Goal: Task Accomplishment & Management: Complete application form

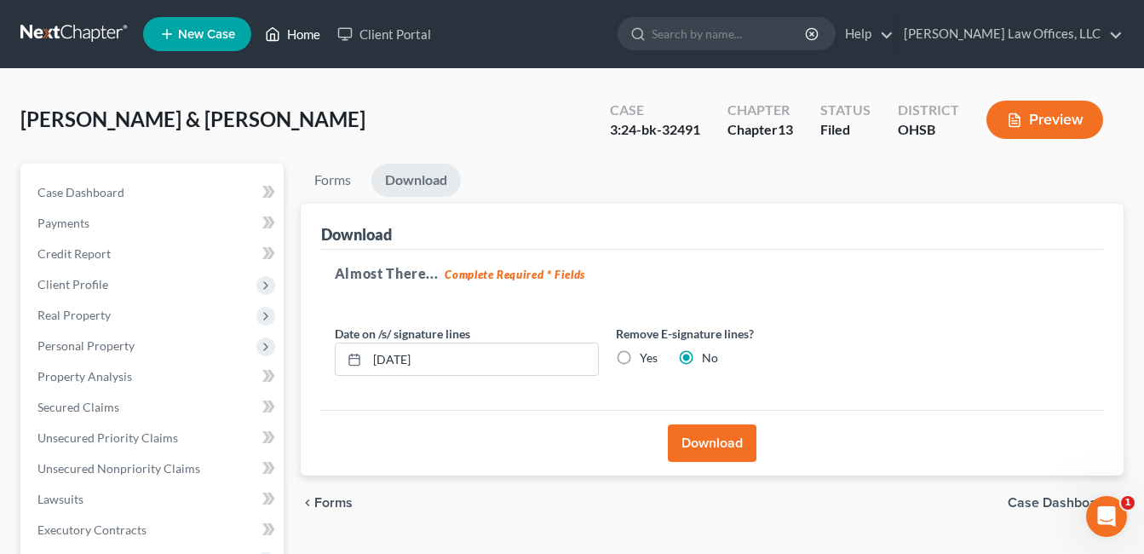
click at [312, 34] on link "Home" at bounding box center [292, 34] width 72 height 31
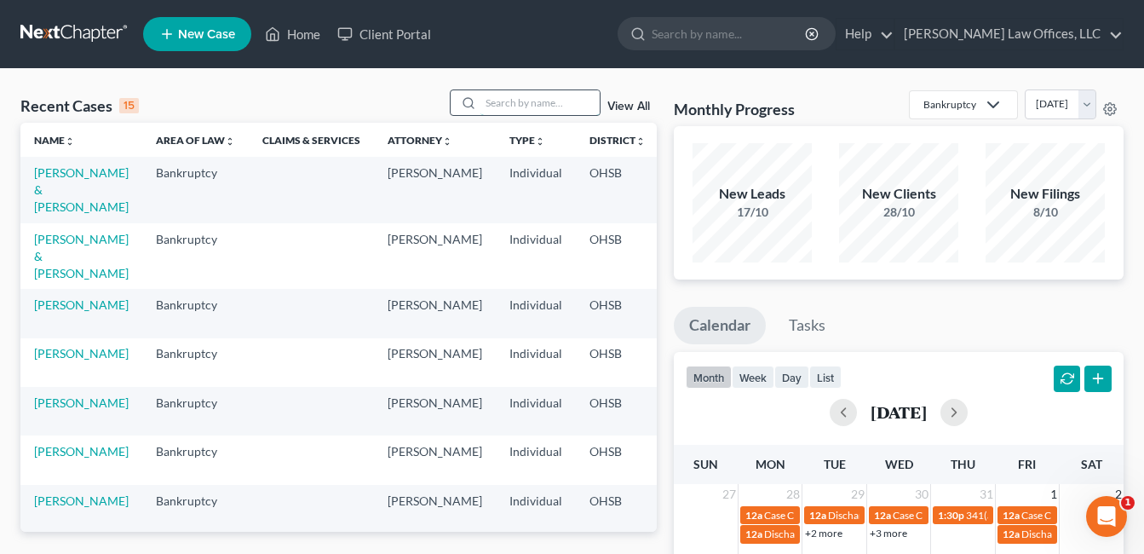
click at [511, 106] on input "search" at bounding box center [539, 102] width 119 height 25
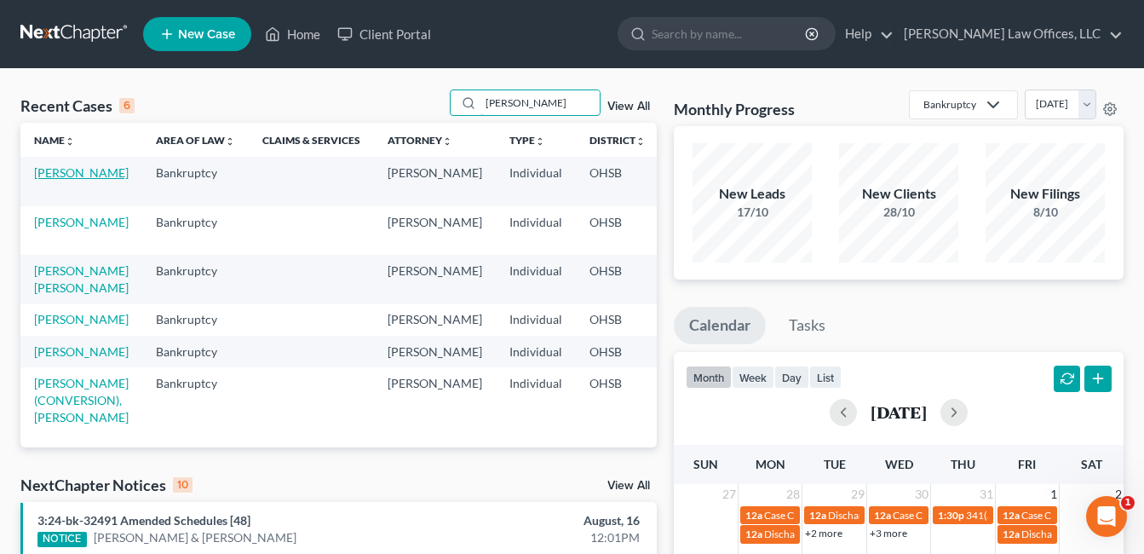
type input "[PERSON_NAME]"
click at [99, 176] on link "[PERSON_NAME]" at bounding box center [81, 172] width 95 height 14
select select "2"
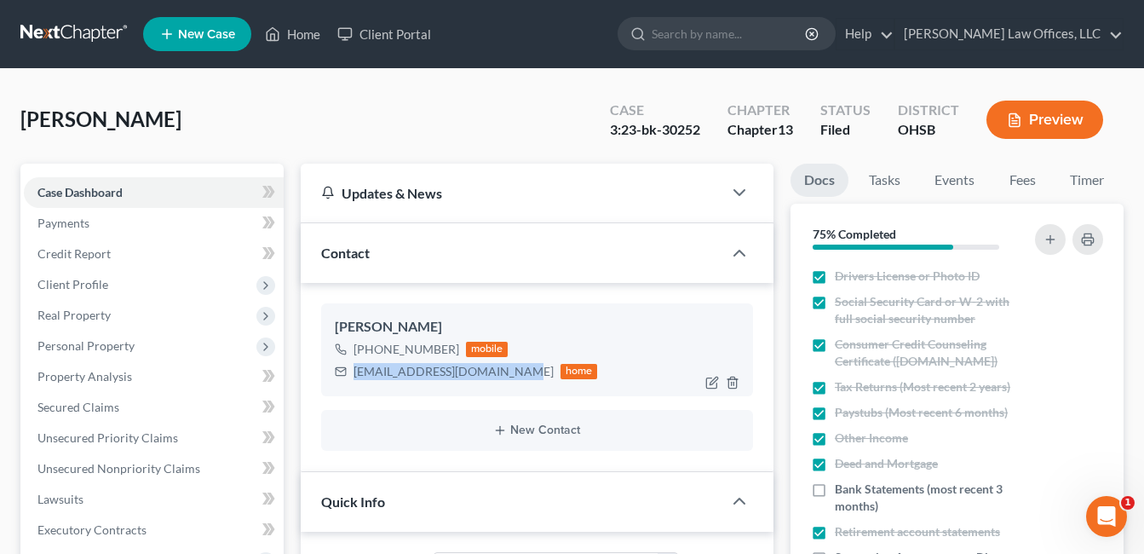
drag, startPoint x: 500, startPoint y: 372, endPoint x: 354, endPoint y: 374, distance: 145.7
click at [354, 374] on div "[EMAIL_ADDRESS][DOMAIN_NAME]" at bounding box center [454, 371] width 200 height 17
copy div "[EMAIL_ADDRESS][DOMAIN_NAME]"
click at [296, 37] on link "Home" at bounding box center [292, 34] width 72 height 31
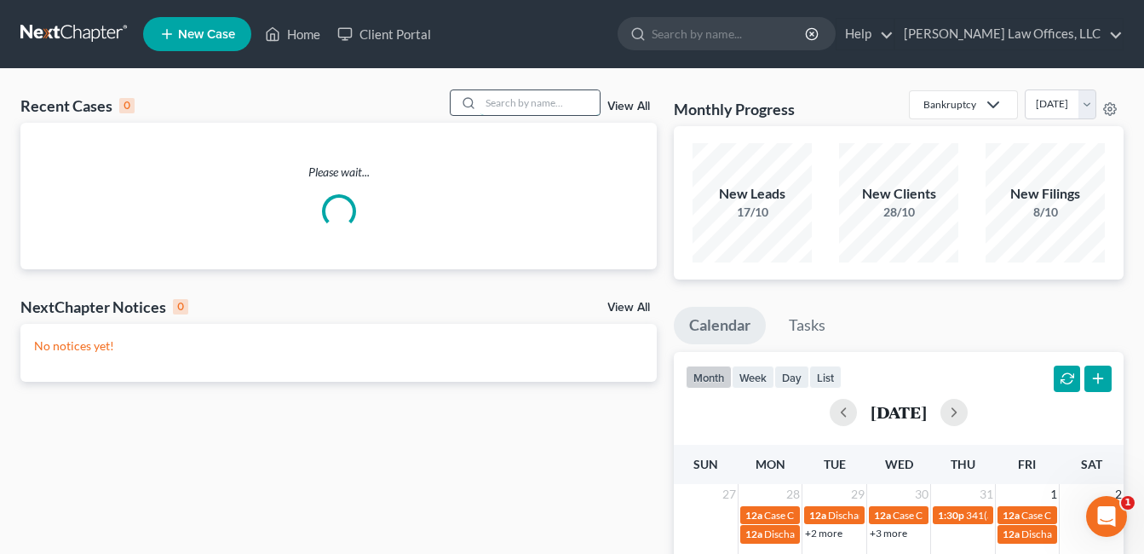
click at [511, 91] on input "search" at bounding box center [539, 102] width 119 height 25
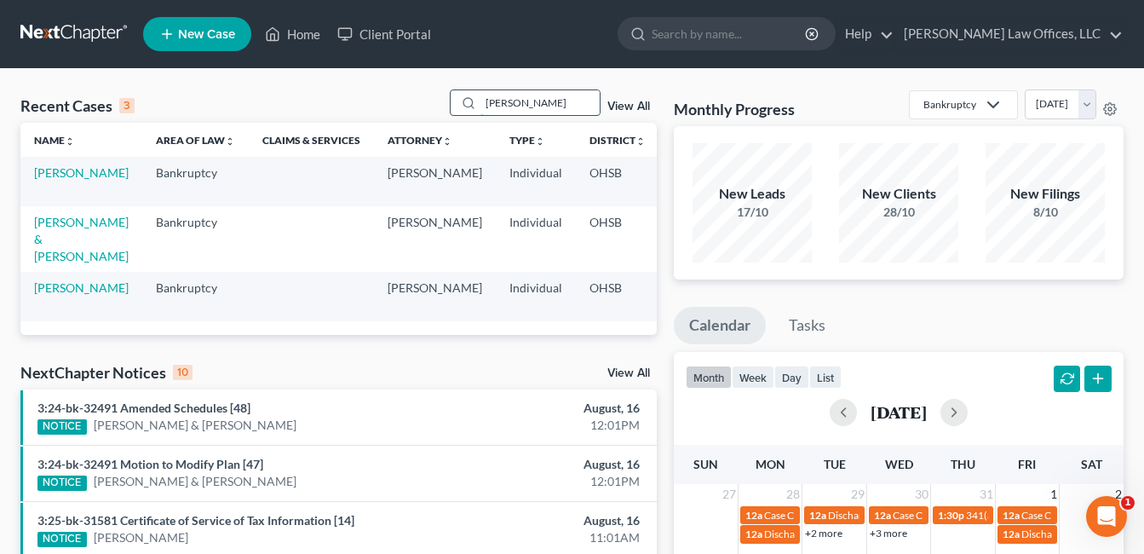
type input "[PERSON_NAME]"
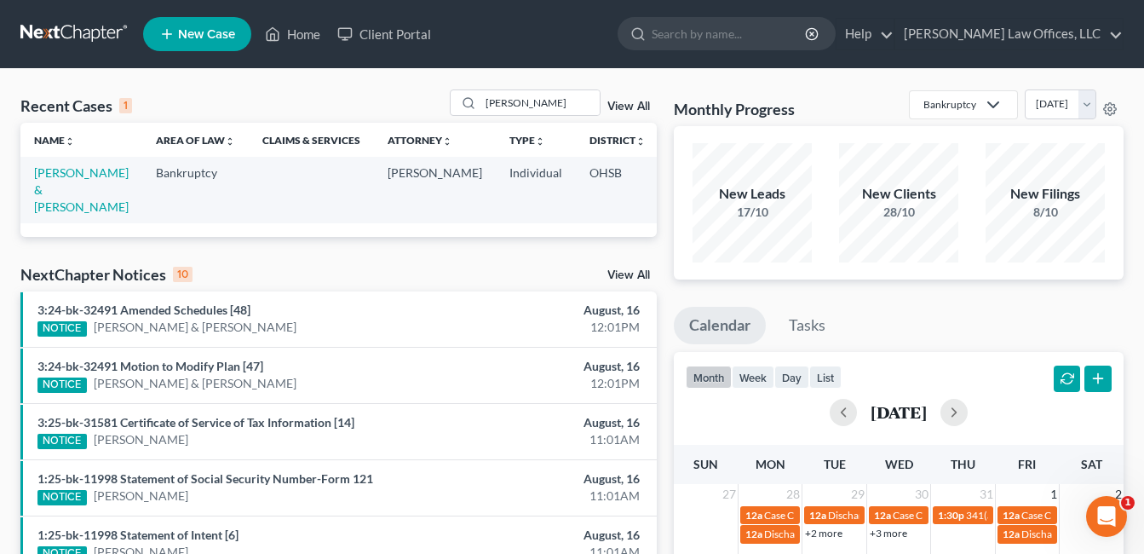
click at [48, 181] on td "[PERSON_NAME] & [PERSON_NAME]" at bounding box center [81, 190] width 122 height 66
click at [48, 189] on link "[PERSON_NAME] & [PERSON_NAME]" at bounding box center [81, 189] width 95 height 49
select select "4"
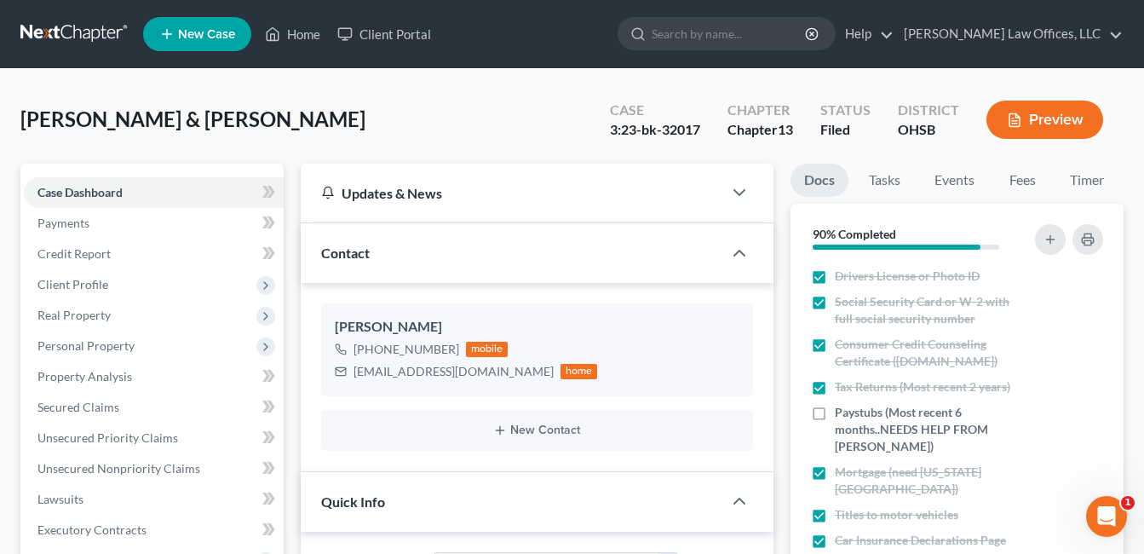
scroll to position [341, 0]
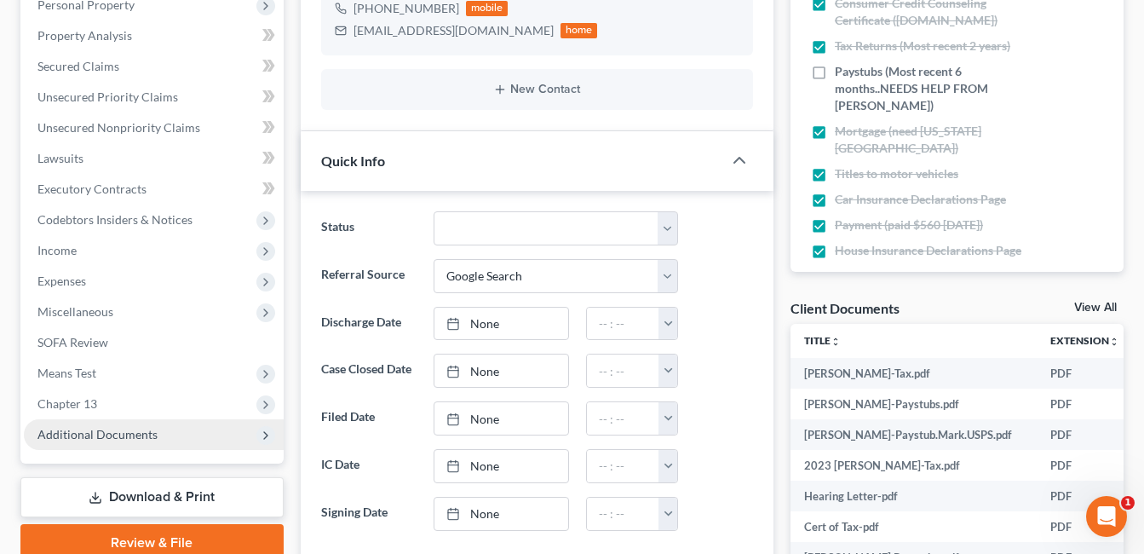
click at [101, 428] on span "Additional Documents" at bounding box center [97, 434] width 120 height 14
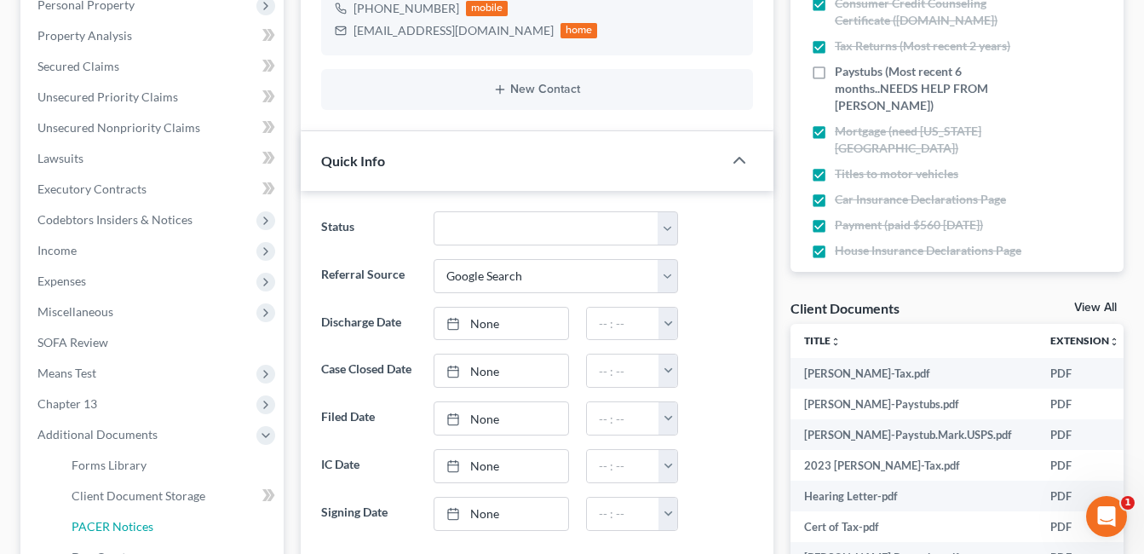
click at [147, 519] on span "PACER Notices" at bounding box center [113, 526] width 82 height 14
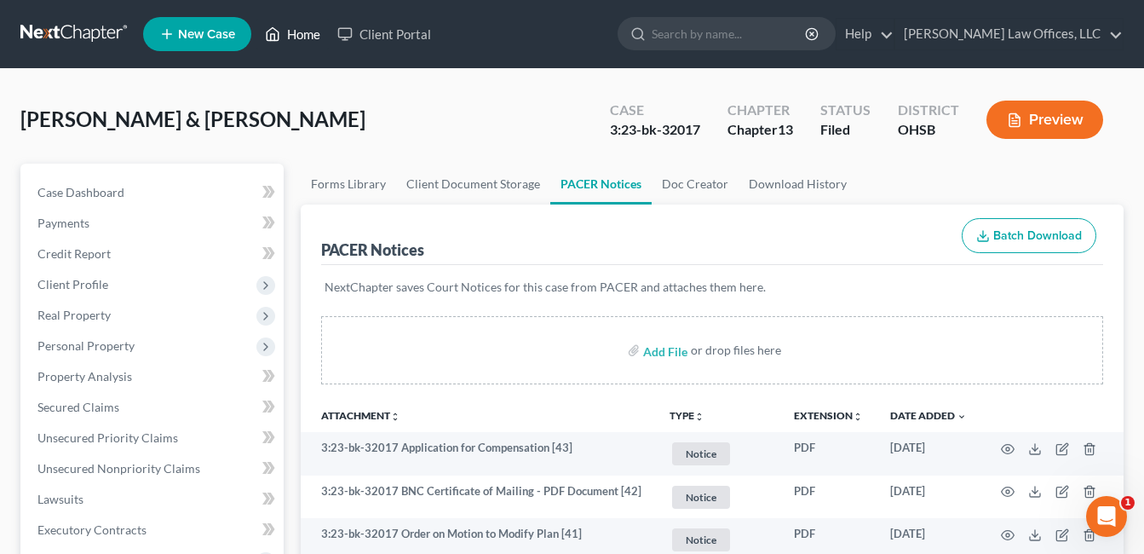
click at [305, 39] on link "Home" at bounding box center [292, 34] width 72 height 31
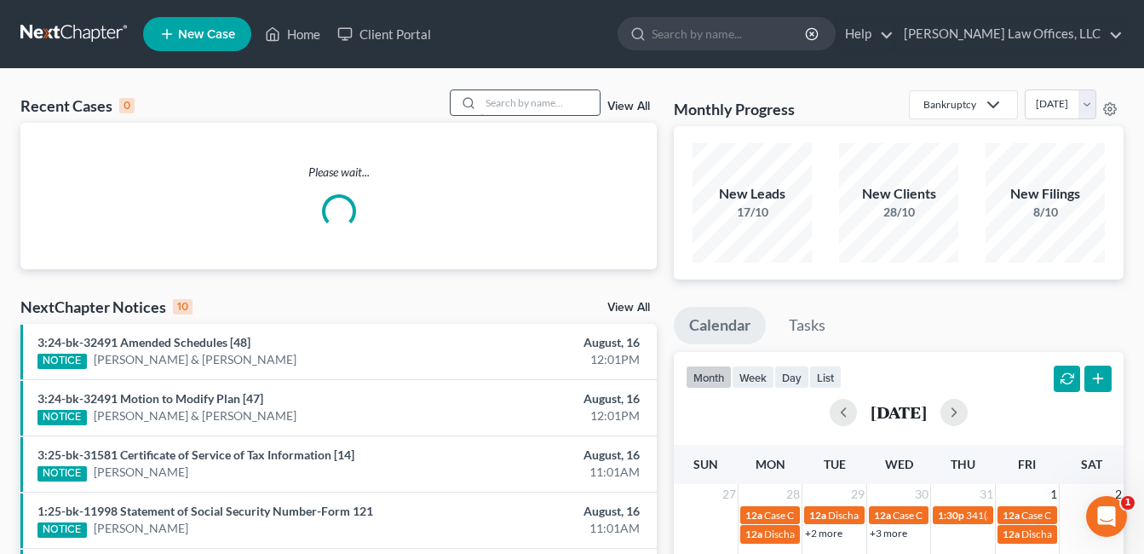
click at [515, 104] on input "search" at bounding box center [539, 102] width 119 height 25
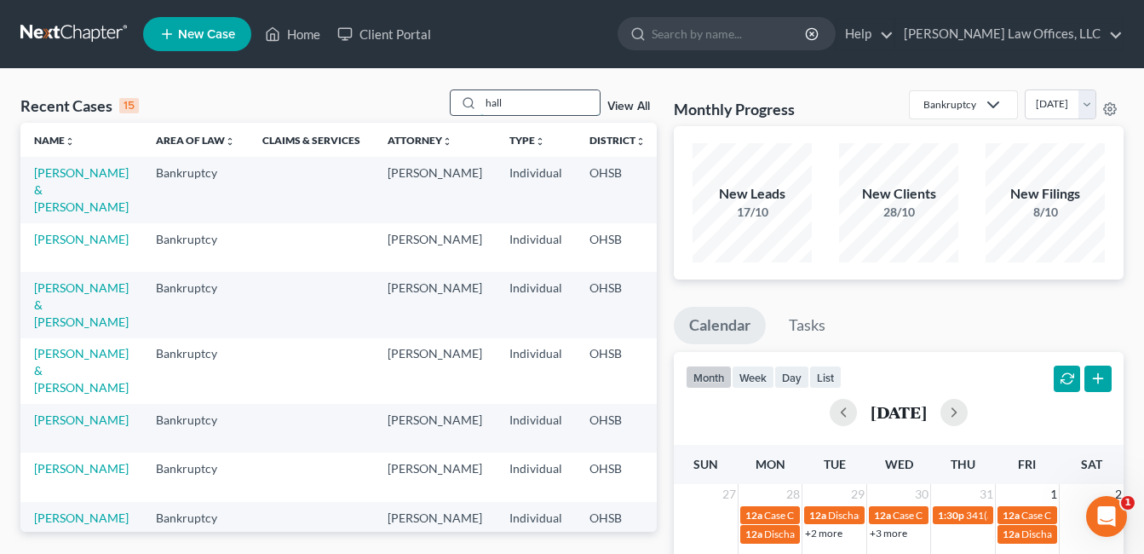
type input "hall"
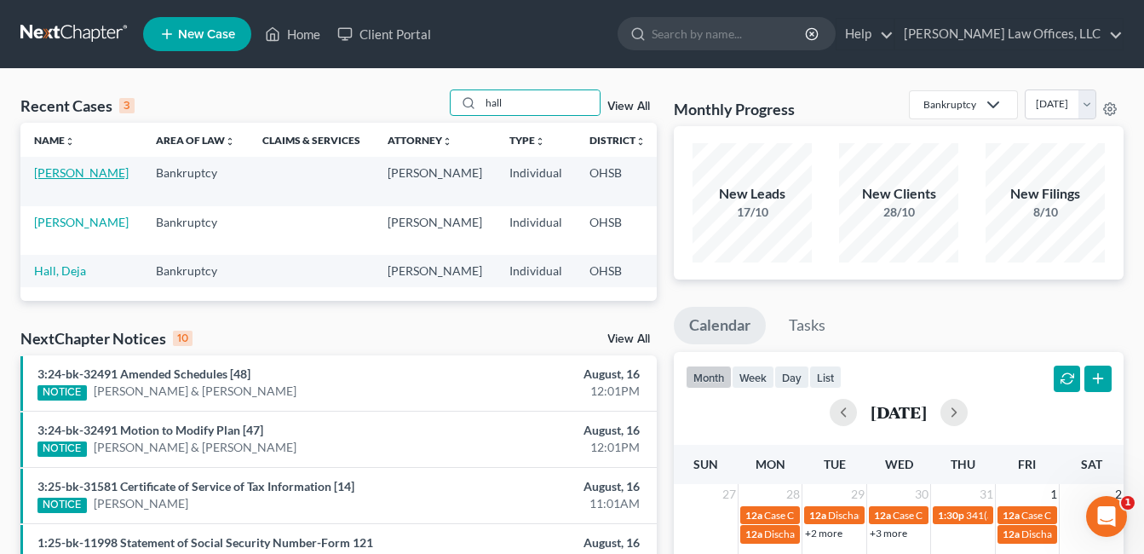
click at [50, 171] on link "[PERSON_NAME]" at bounding box center [81, 172] width 95 height 14
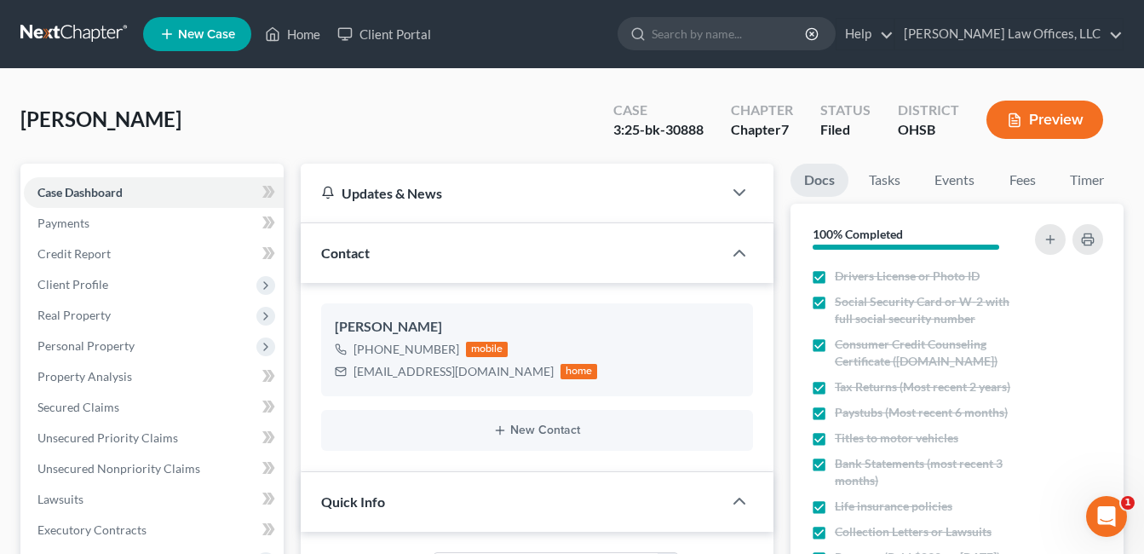
scroll to position [341, 0]
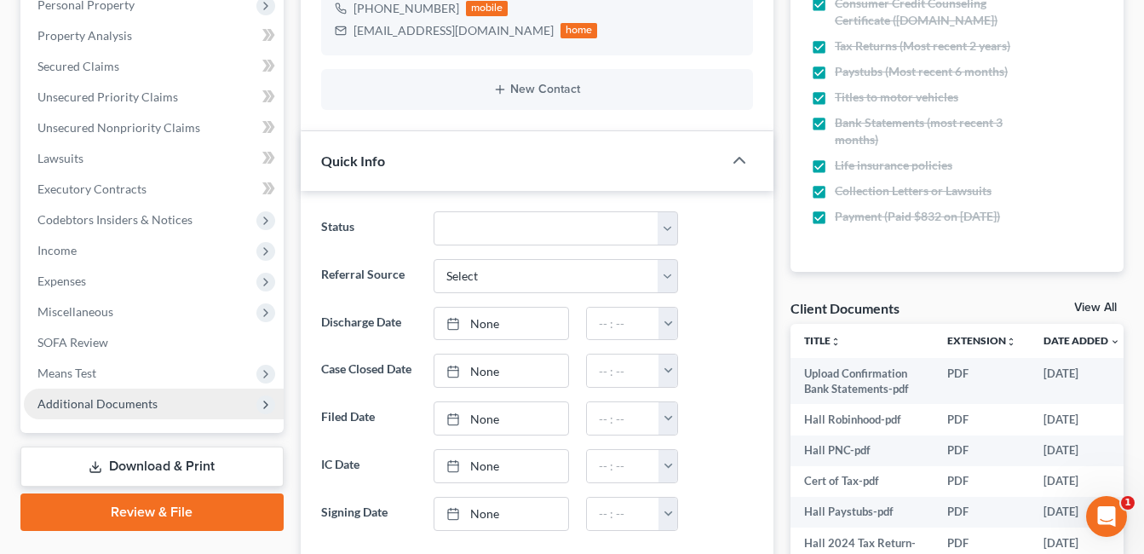
click at [95, 410] on span "Additional Documents" at bounding box center [97, 403] width 120 height 14
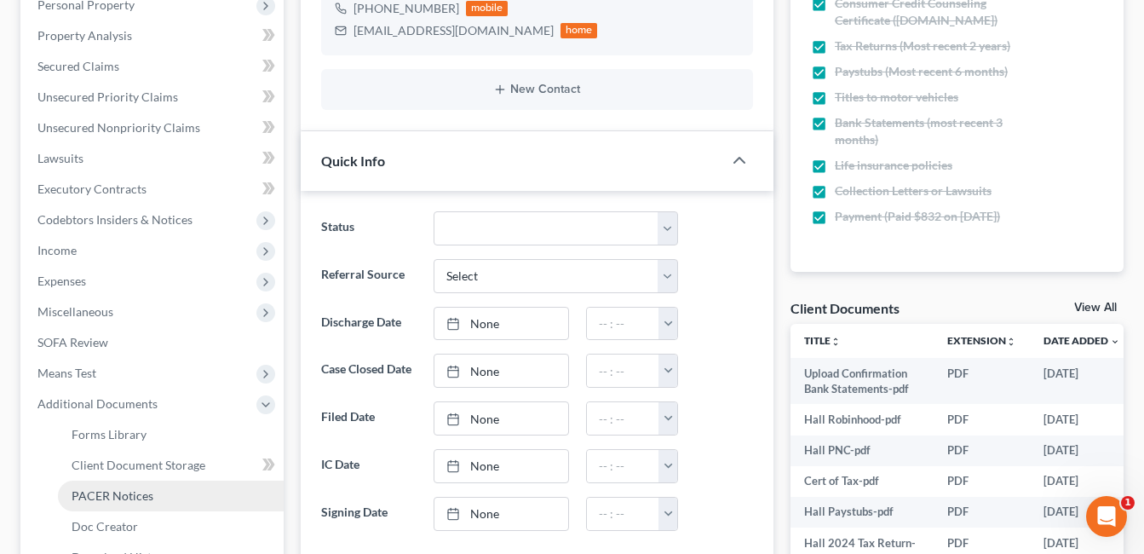
click at [121, 495] on span "PACER Notices" at bounding box center [113, 495] width 82 height 14
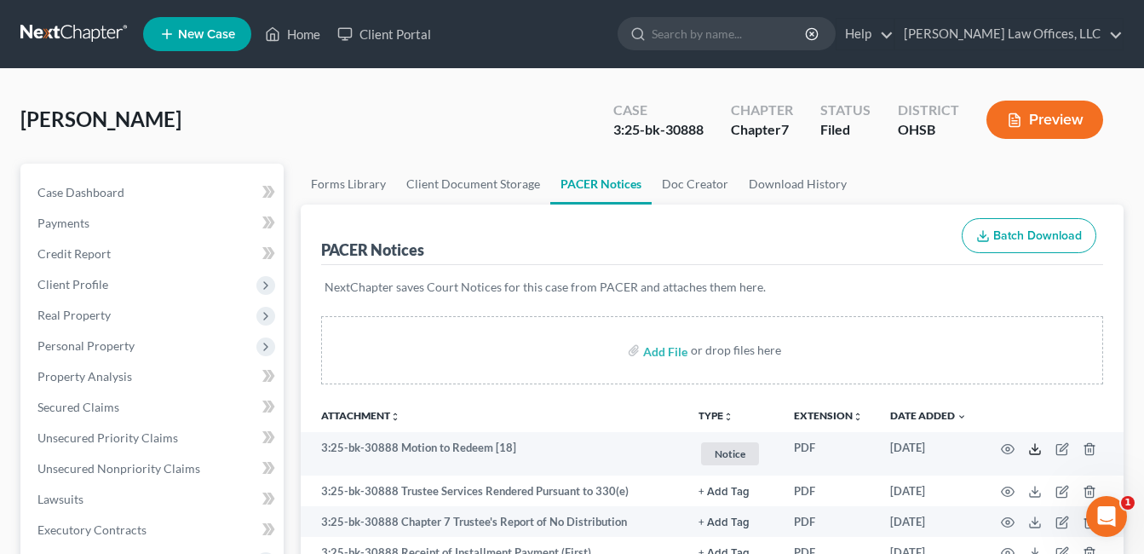
click at [1031, 448] on icon at bounding box center [1035, 449] width 14 height 14
click at [296, 37] on link "Home" at bounding box center [292, 34] width 72 height 31
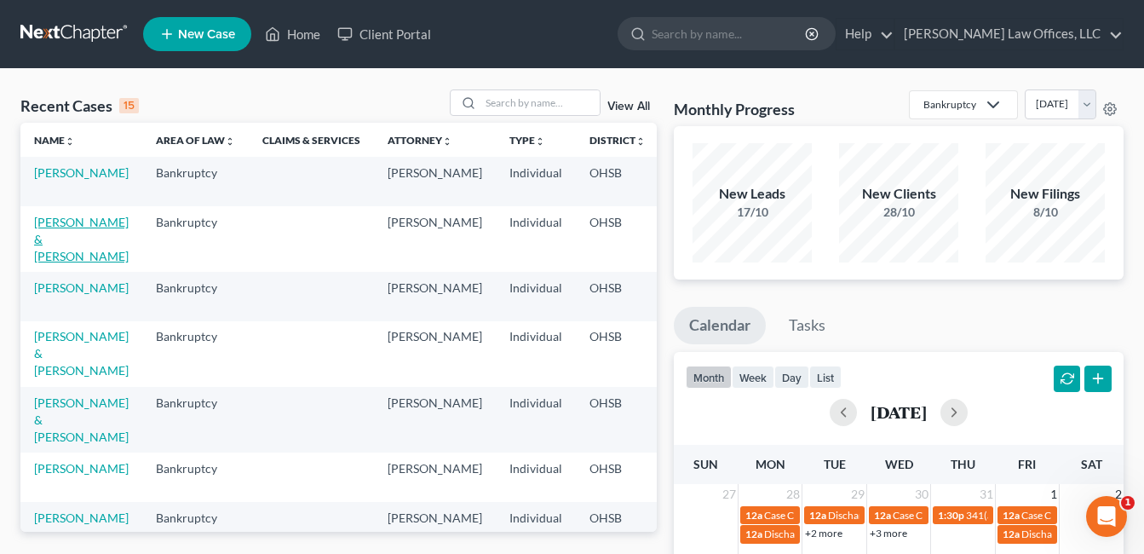
click at [73, 223] on link "[PERSON_NAME] & [PERSON_NAME]" at bounding box center [81, 239] width 95 height 49
select select "4"
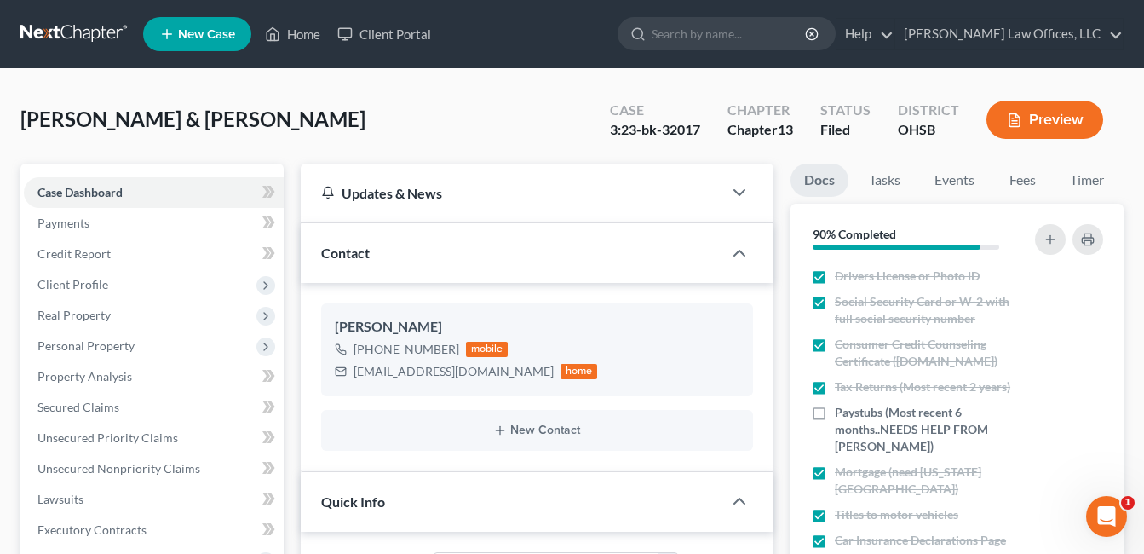
scroll to position [341, 0]
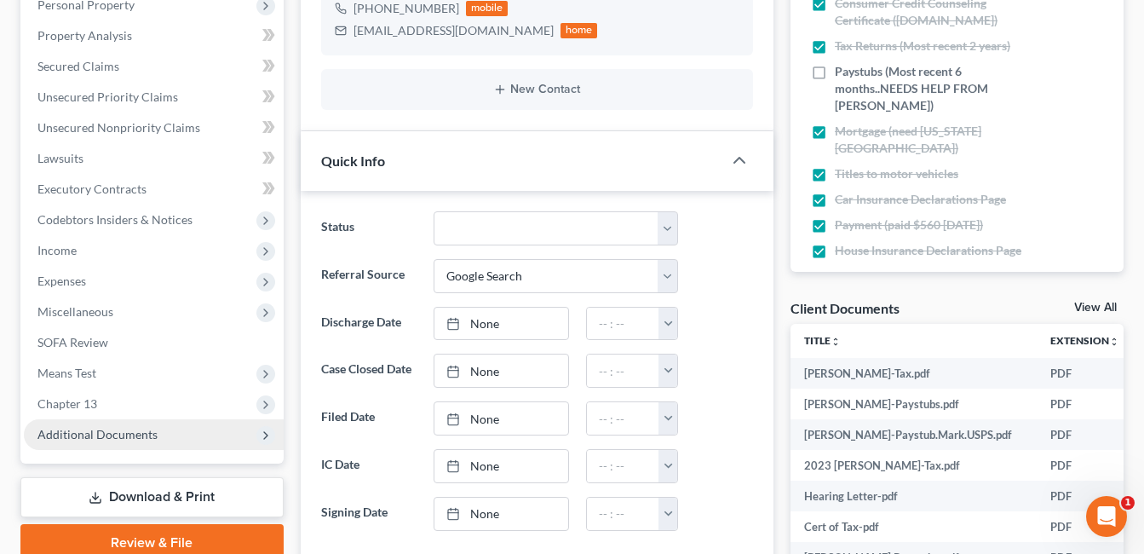
click at [88, 434] on span "Additional Documents" at bounding box center [97, 434] width 120 height 14
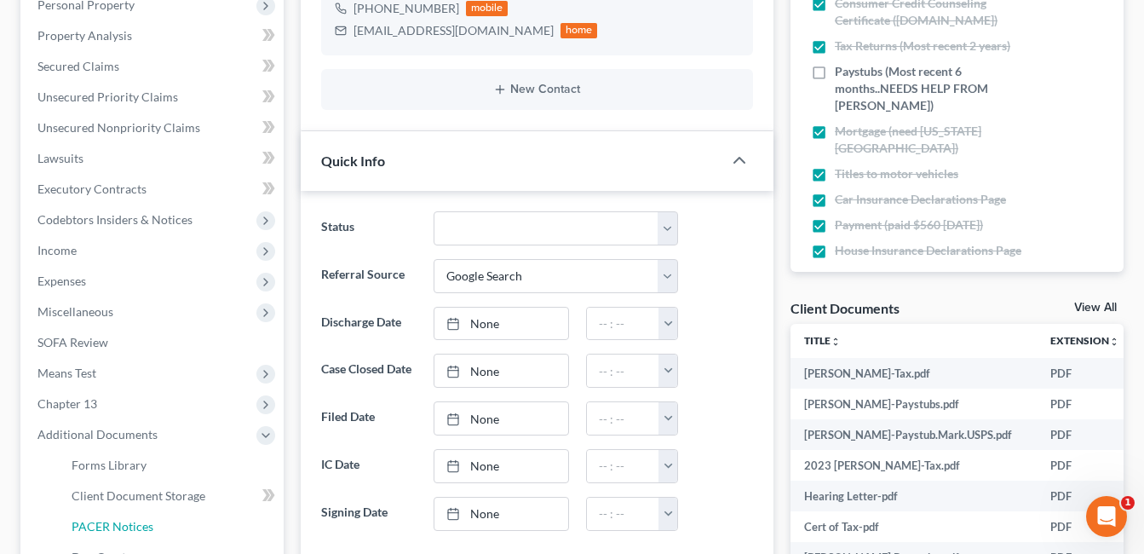
click at [147, 522] on span "PACER Notices" at bounding box center [113, 526] width 82 height 14
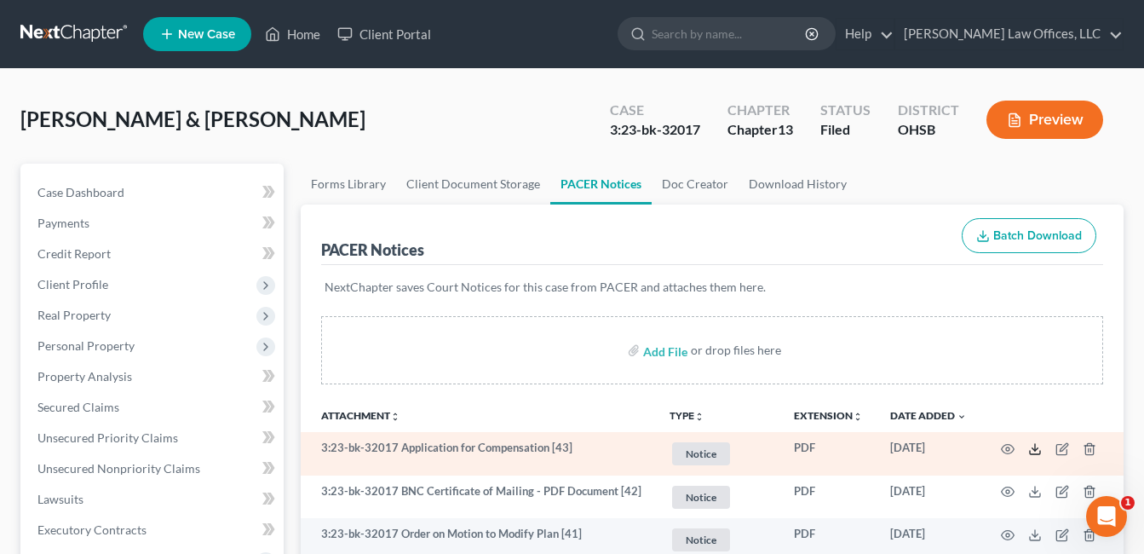
click at [1034, 452] on icon at bounding box center [1035, 449] width 14 height 14
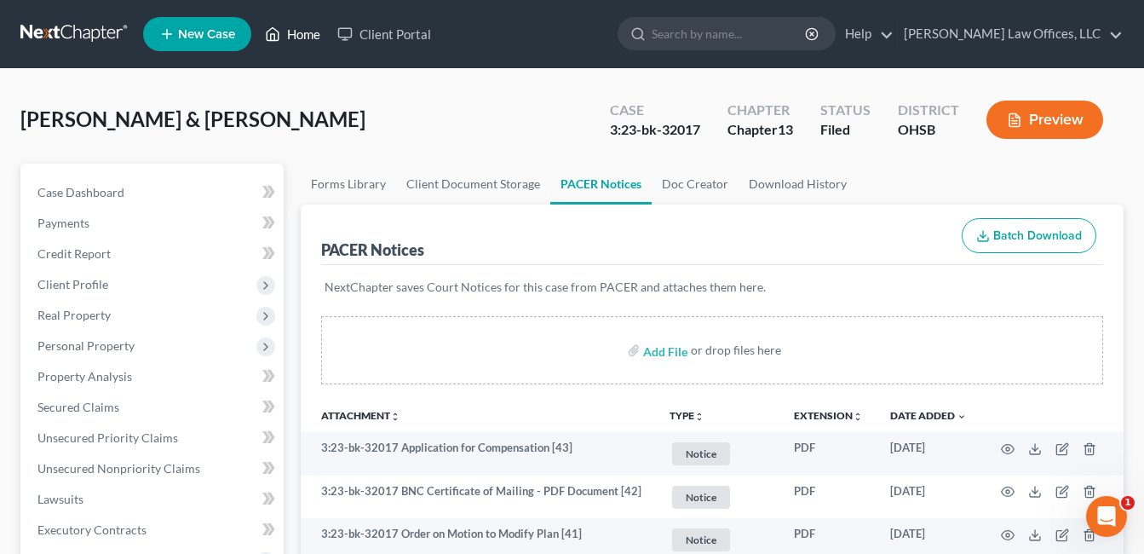
click at [311, 26] on link "Home" at bounding box center [292, 34] width 72 height 31
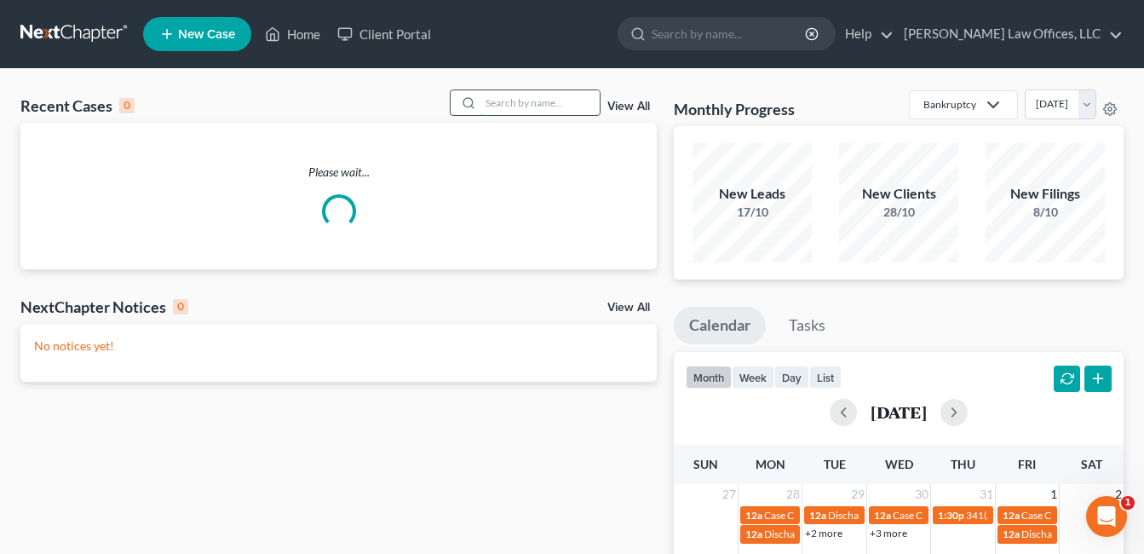
drag, startPoint x: 311, startPoint y: 26, endPoint x: 542, endPoint y: 103, distance: 243.3
click at [542, 103] on input "search" at bounding box center [539, 102] width 119 height 25
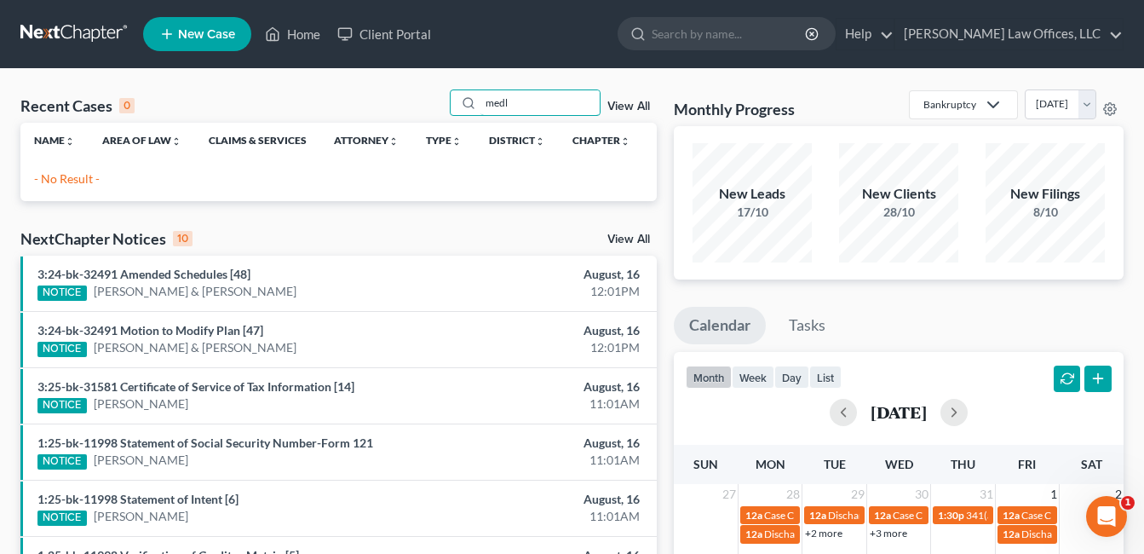
drag, startPoint x: 523, startPoint y: 107, endPoint x: 435, endPoint y: 114, distance: 88.0
click at [438, 113] on div "Recent Cases 0 medl View All" at bounding box center [338, 105] width 636 height 33
type input "brusaw"
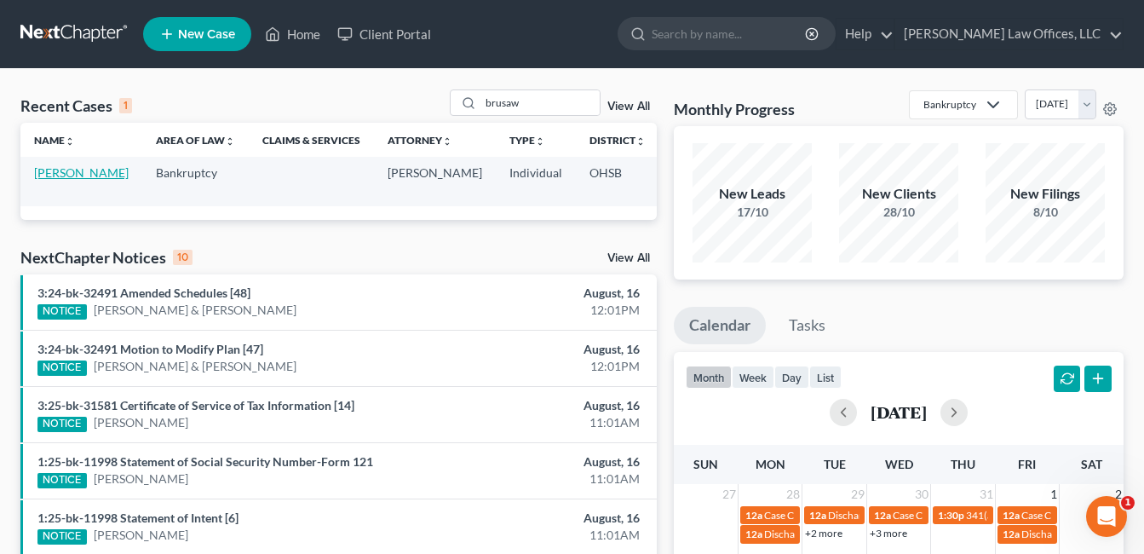
click at [55, 180] on link "[PERSON_NAME]" at bounding box center [81, 172] width 95 height 14
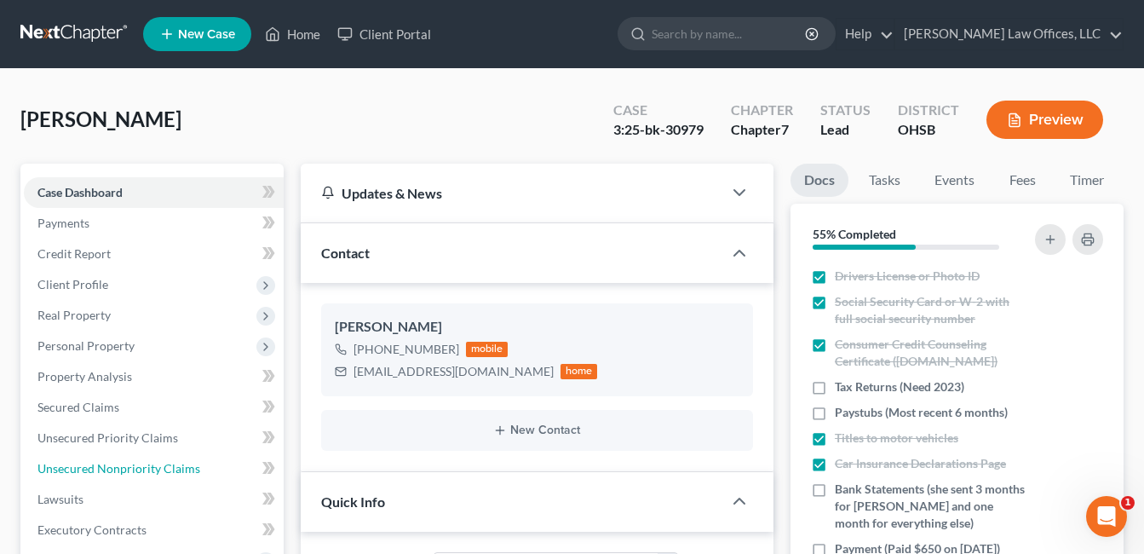
click at [120, 472] on span "Unsecured Nonpriority Claims" at bounding box center [118, 468] width 163 height 14
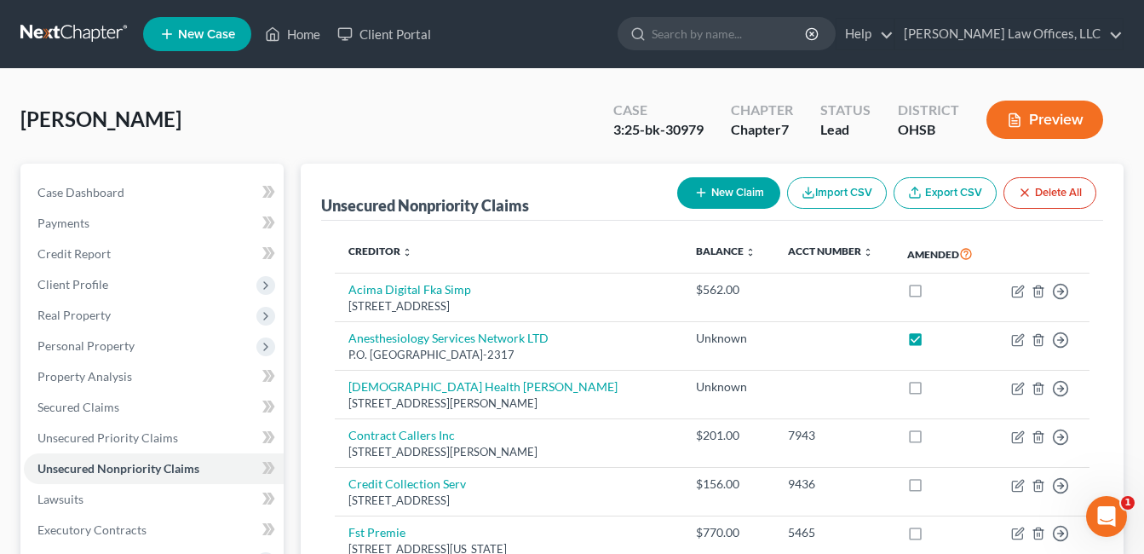
click at [712, 197] on button "New Claim" at bounding box center [728, 193] width 103 height 32
select select "0"
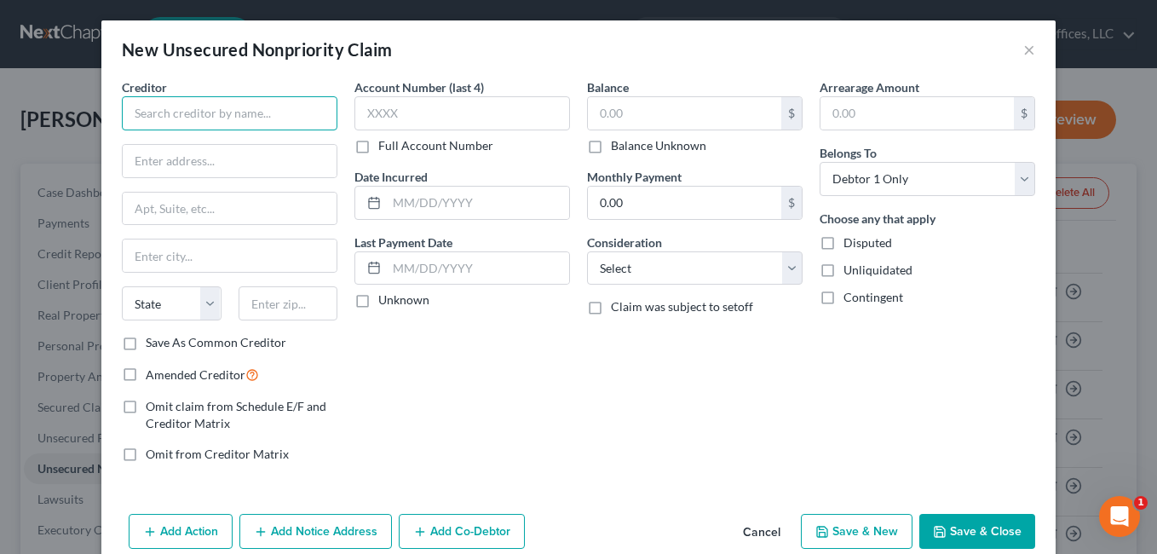
click at [300, 115] on input "text" at bounding box center [230, 113] width 216 height 34
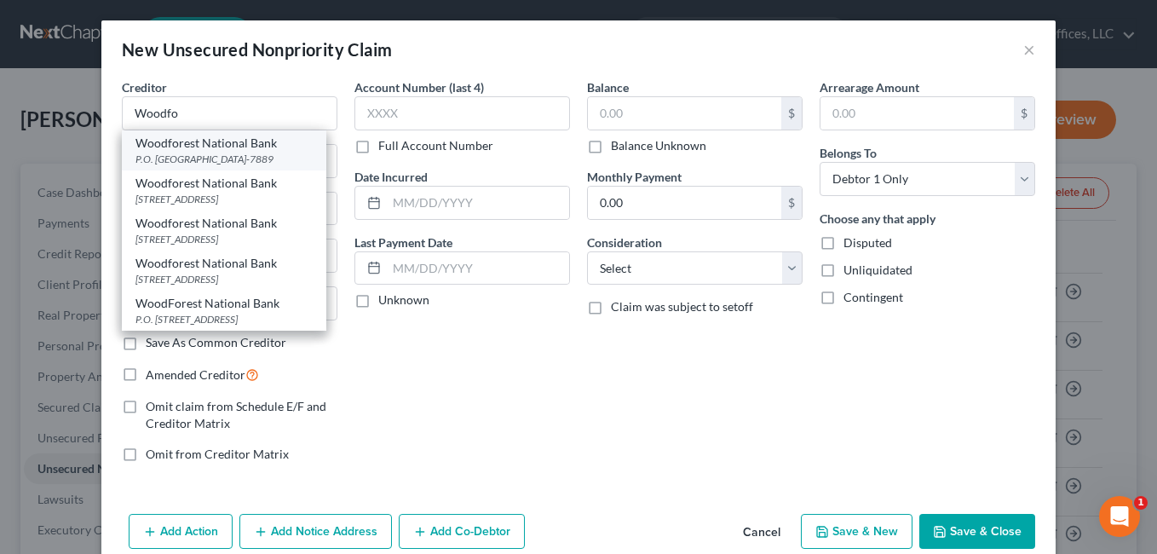
click at [233, 143] on div "Woodforest National Bank" at bounding box center [223, 143] width 177 height 17
type input "Woodforest National Bank"
type input "P.O. Box 7889"
type input "Spring"
select select "45"
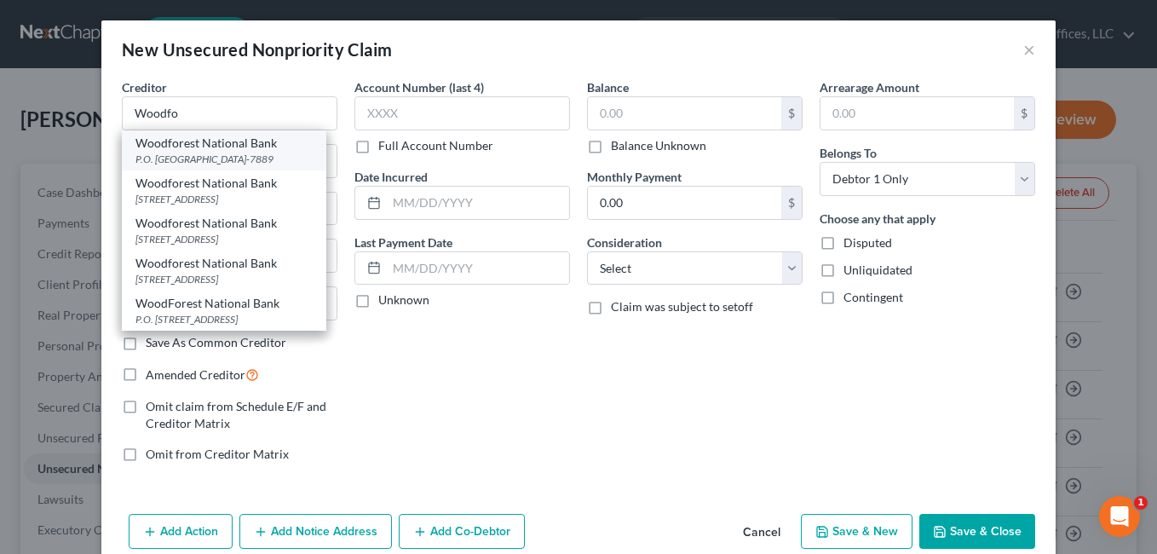
type input "77387-7889"
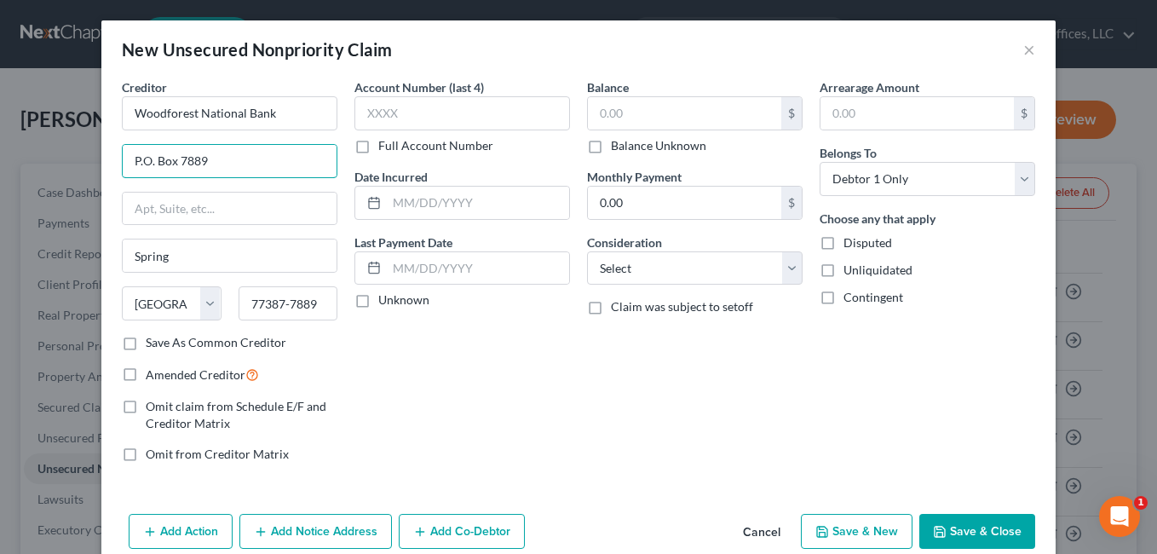
drag, startPoint x: 208, startPoint y: 158, endPoint x: 88, endPoint y: 170, distance: 120.6
click at [88, 170] on div "New Unsecured Nonpriority Claim × Creditor * Woodforest National Bank P.O. [GEO…" at bounding box center [578, 277] width 1157 height 554
type input "[STREET_ADDRESS][PERSON_NAME]"
type input "77380"
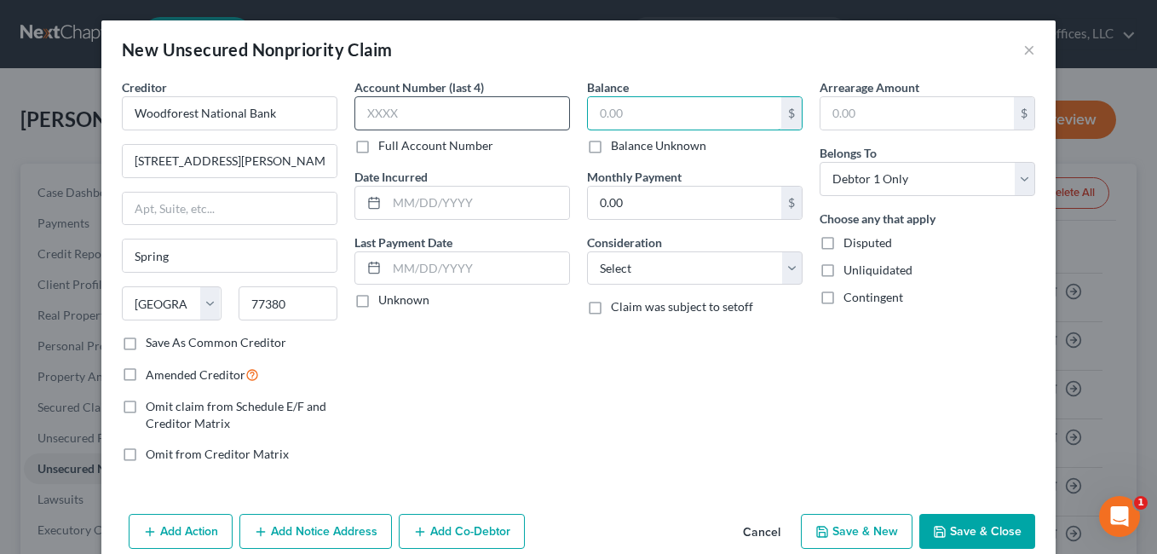
drag, startPoint x: 631, startPoint y: 117, endPoint x: 539, endPoint y: 123, distance: 92.2
click at [539, 123] on div "Creditor * [GEOGRAPHIC_DATA] [STREET_ADDRESS][PERSON_NAME] Spring State [US_STA…" at bounding box center [578, 277] width 930 height 398
type input "929.88"
drag, startPoint x: 782, startPoint y: 268, endPoint x: 699, endPoint y: 252, distance: 84.0
click at [782, 268] on select "Select Cable / Satellite Services Collection Agency Credit Card Debt Debt Couns…" at bounding box center [695, 268] width 216 height 34
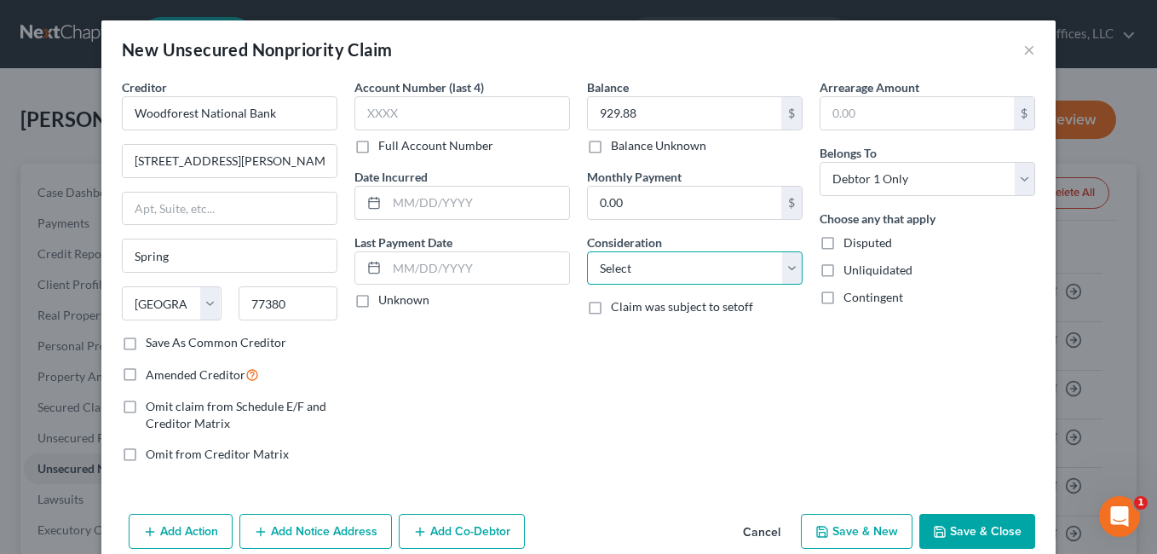
select select "4"
click at [587, 251] on select "Select Cable / Satellite Services Collection Agency Credit Card Debt Debt Couns…" at bounding box center [695, 268] width 216 height 34
click at [146, 372] on label "Amended Creditor" at bounding box center [202, 375] width 113 height 20
click at [152, 372] on input "Amended Creditor" at bounding box center [157, 370] width 11 height 11
checkbox input "true"
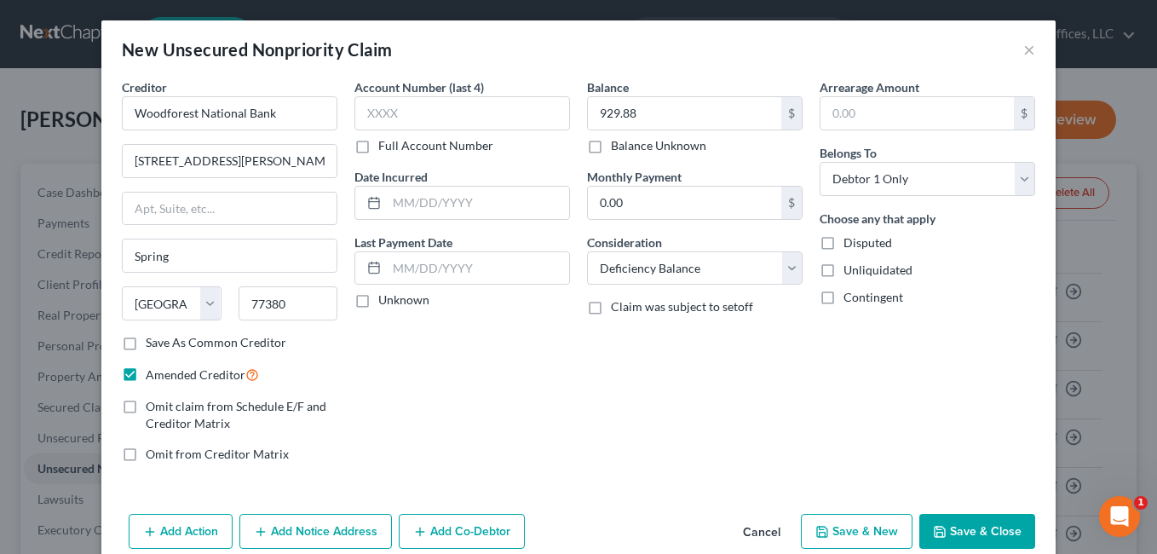
click at [314, 527] on button "Add Notice Address" at bounding box center [315, 532] width 152 height 36
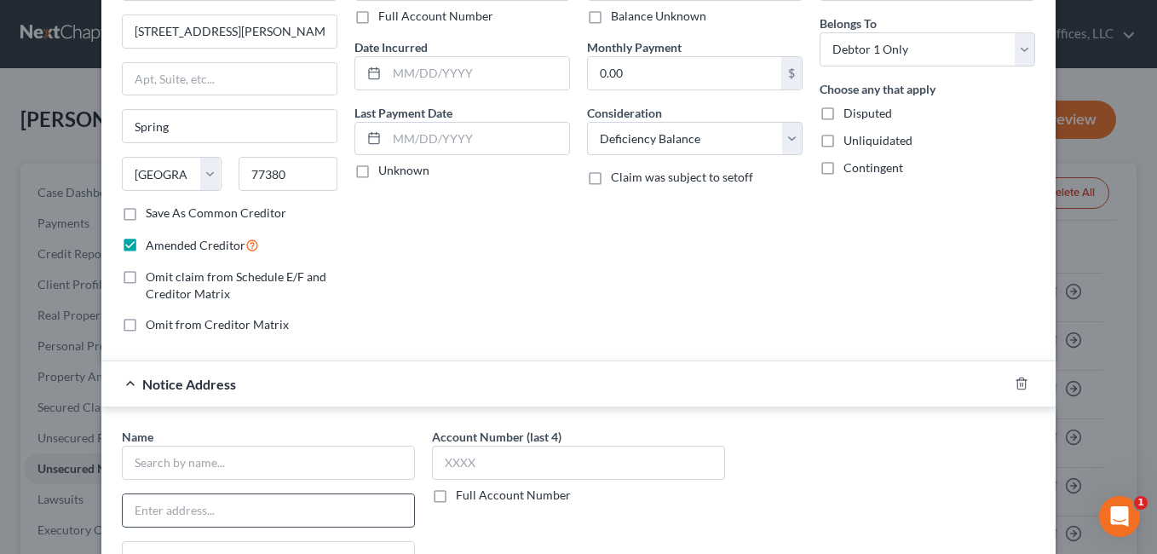
scroll to position [256, 0]
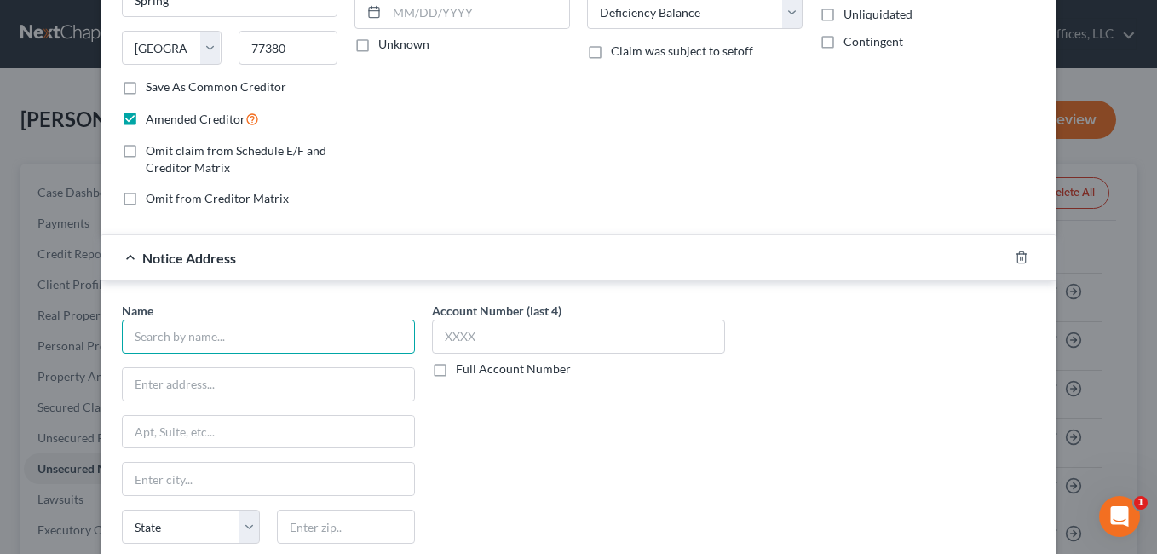
click at [216, 341] on input "text" at bounding box center [268, 336] width 293 height 34
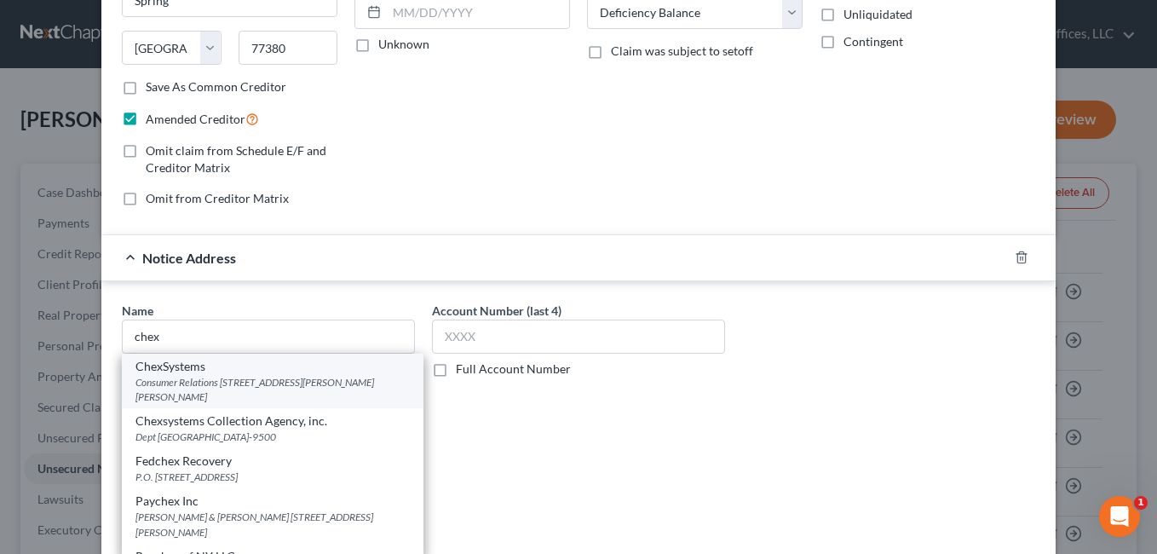
click at [336, 379] on div "Consumer Relations [STREET_ADDRESS][PERSON_NAME][PERSON_NAME]" at bounding box center [272, 389] width 274 height 29
type input "ChexSystems"
type input "Consumer Relations"
type input "[STREET_ADDRESS][PERSON_NAME]"
type input "Saint [PERSON_NAME]"
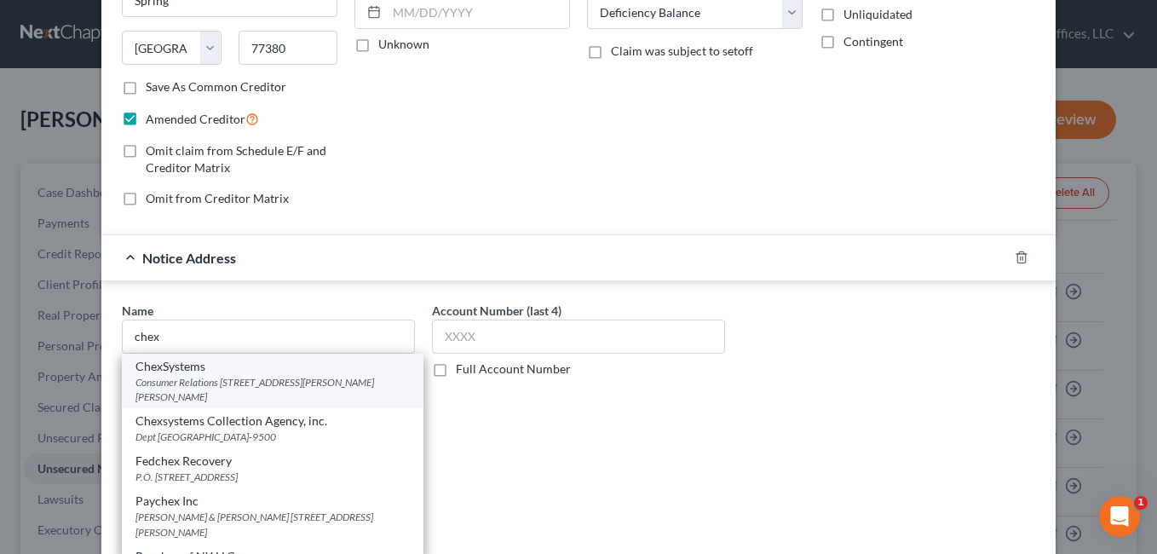
select select "24"
type input "55125-0000"
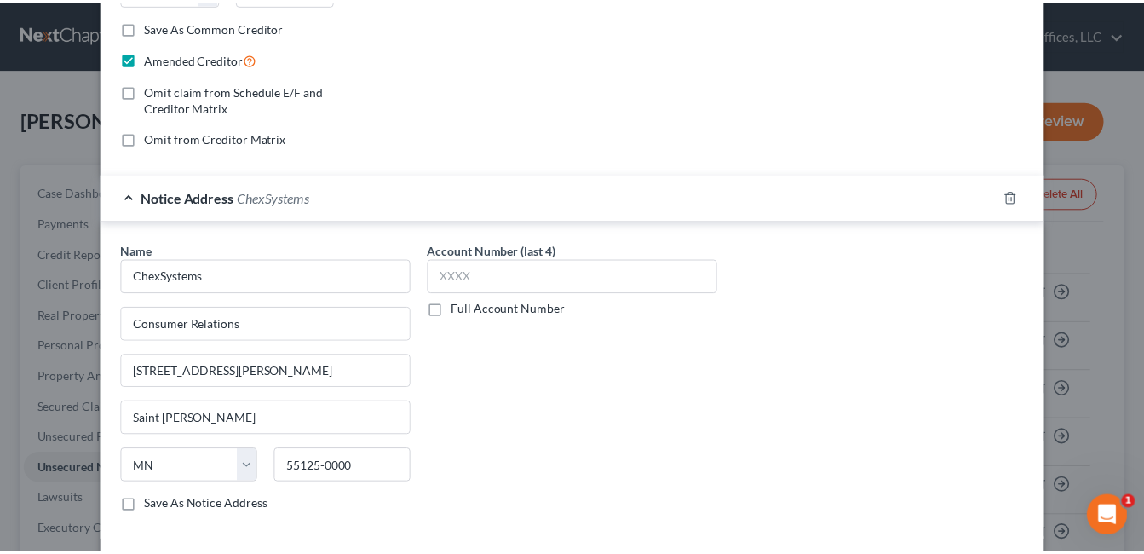
scroll to position [397, 0]
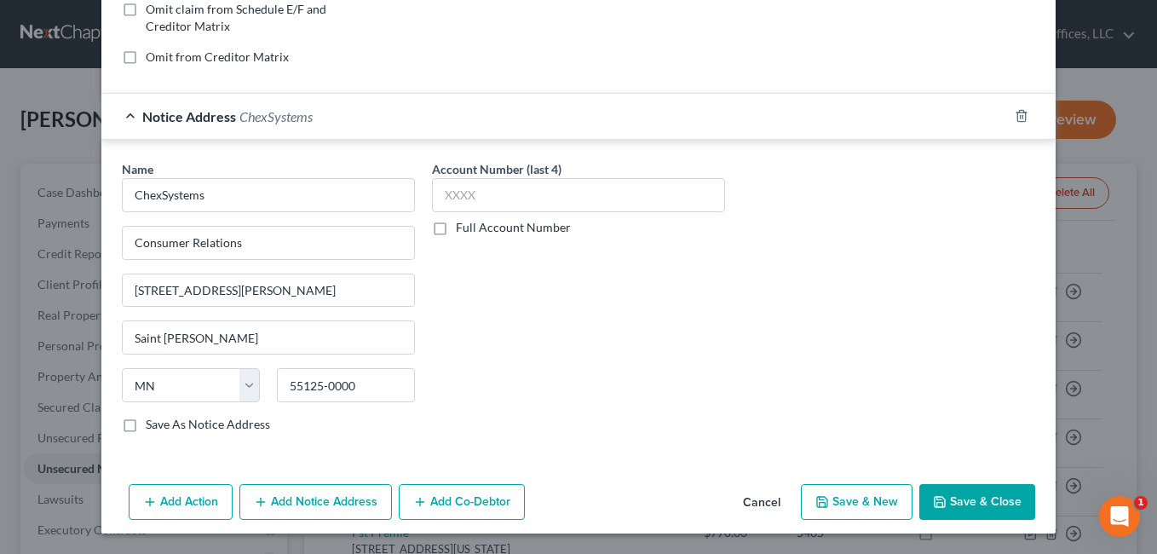
click at [945, 496] on button "Save & Close" at bounding box center [977, 502] width 116 height 36
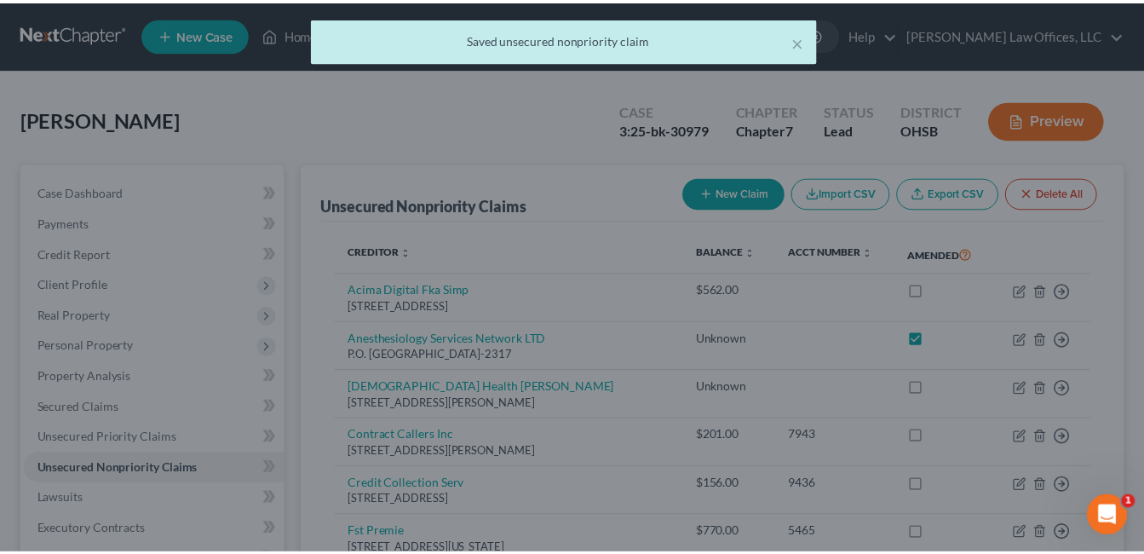
scroll to position [0, 0]
